Goal: Transaction & Acquisition: Purchase product/service

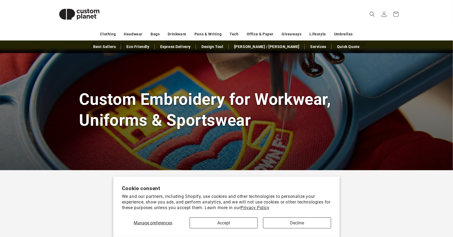
scroll to position [24, 0]
click at [110, 37] on link "Clothing" at bounding box center [108, 33] width 16 height 9
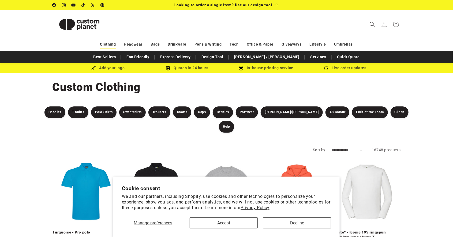
click at [107, 44] on link "Clothing" at bounding box center [108, 44] width 16 height 9
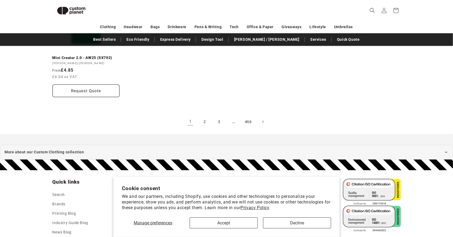
scroll to position [1107, 0]
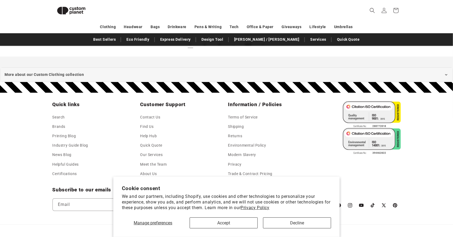
click at [442, 147] on footer "Quick links Search Brands Printing Blog Industry Guide Blog News Blog Helpful G…" at bounding box center [226, 172] width 453 height 159
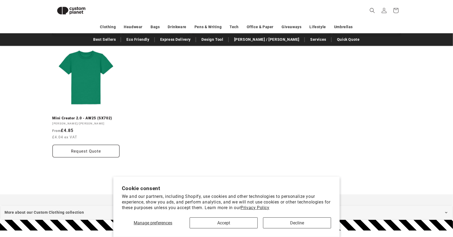
scroll to position [969, 0]
